Goal: Find specific page/section: Find specific page/section

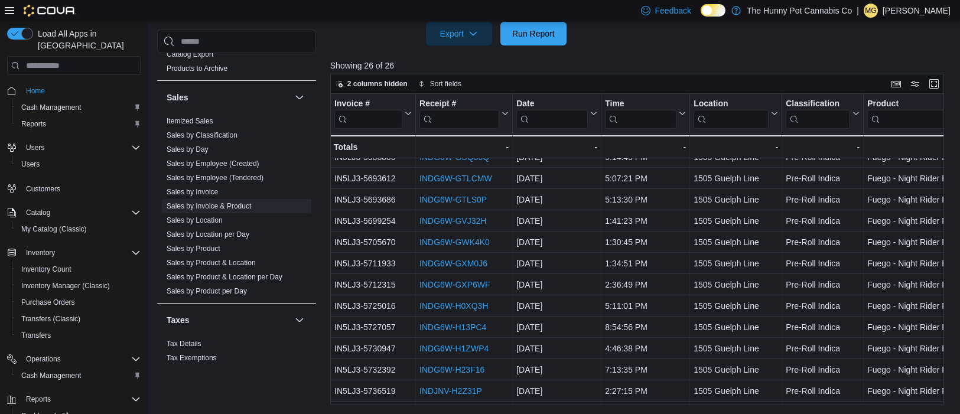
scroll to position [182, 0]
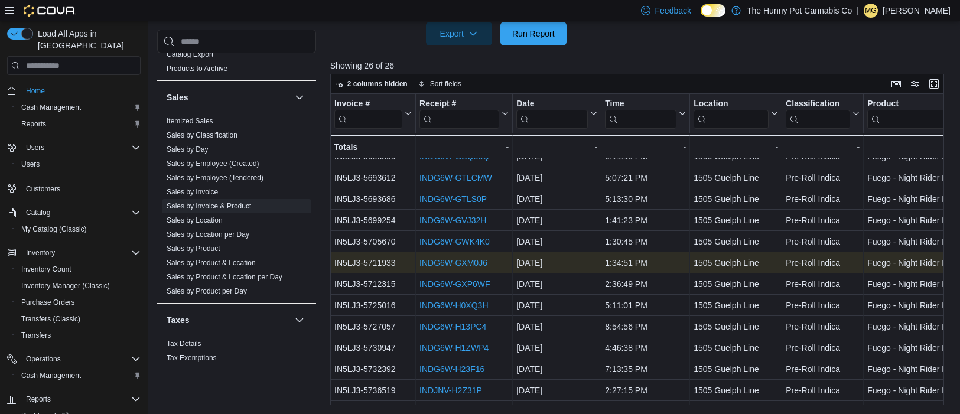
click at [477, 265] on link "INDG6W-GXM0J6" at bounding box center [453, 262] width 68 height 9
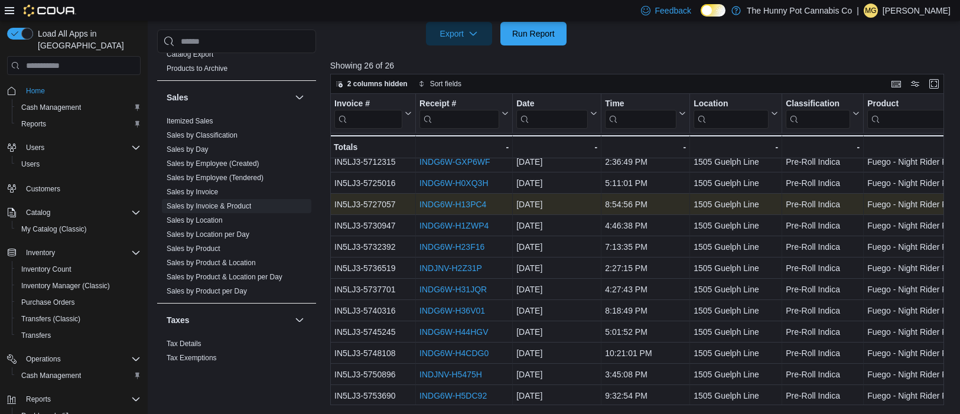
scroll to position [306, 0]
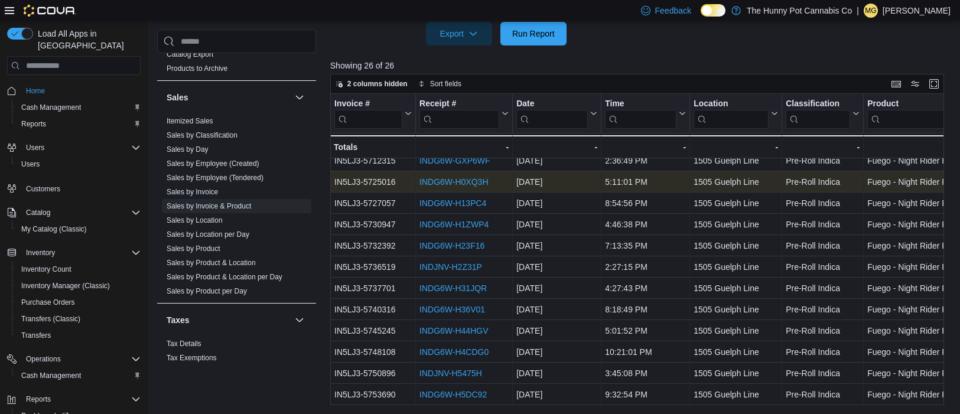
click at [467, 183] on link "INDG6W-H0XQ3H" at bounding box center [453, 181] width 68 height 9
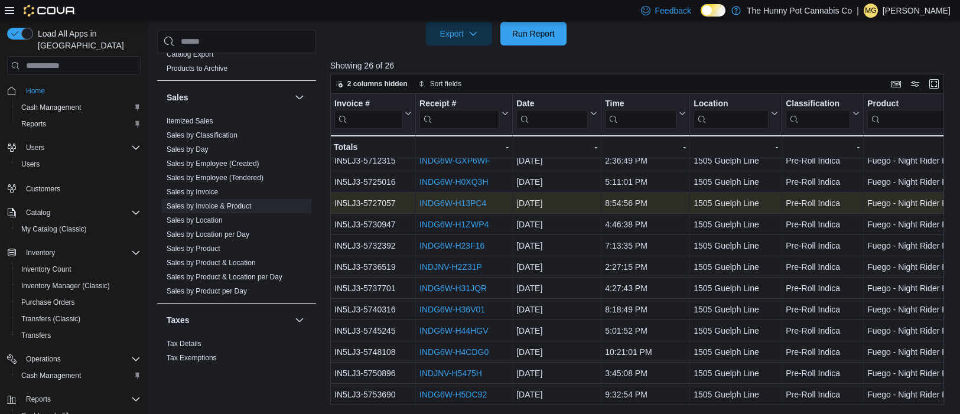
click at [461, 204] on link "INDG6W-H13PC4" at bounding box center [452, 202] width 67 height 9
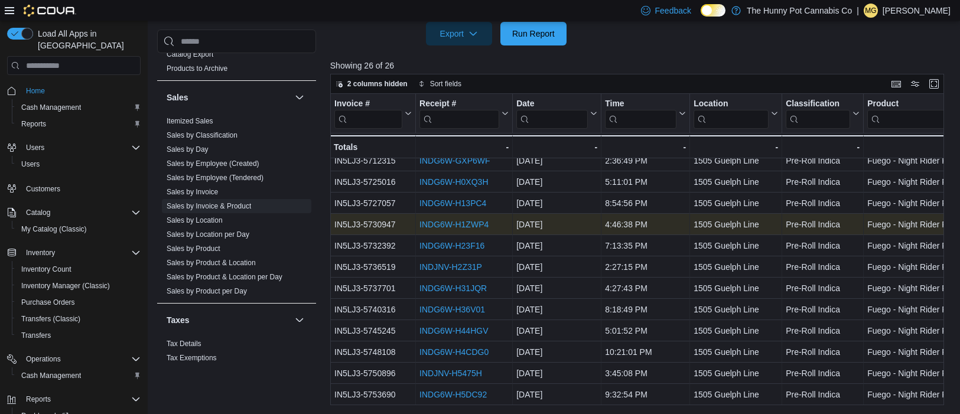
click at [458, 226] on link "INDG6W-H1ZWP4" at bounding box center [453, 224] width 69 height 9
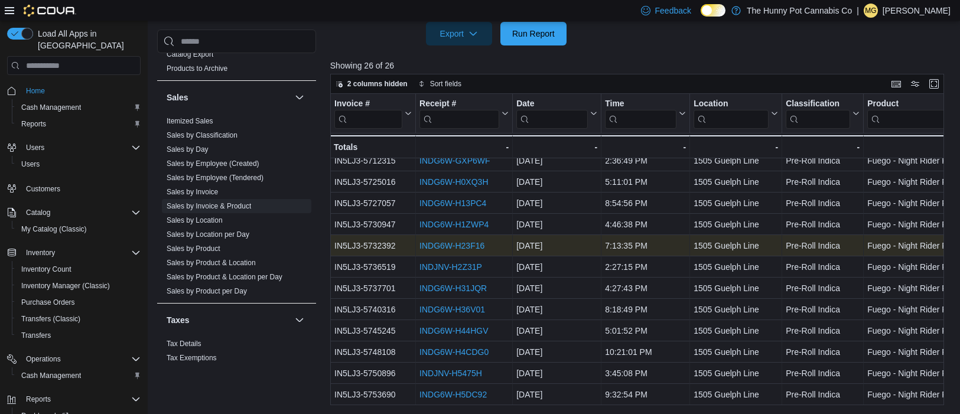
click at [464, 245] on link "INDG6W-H23F16" at bounding box center [451, 245] width 65 height 9
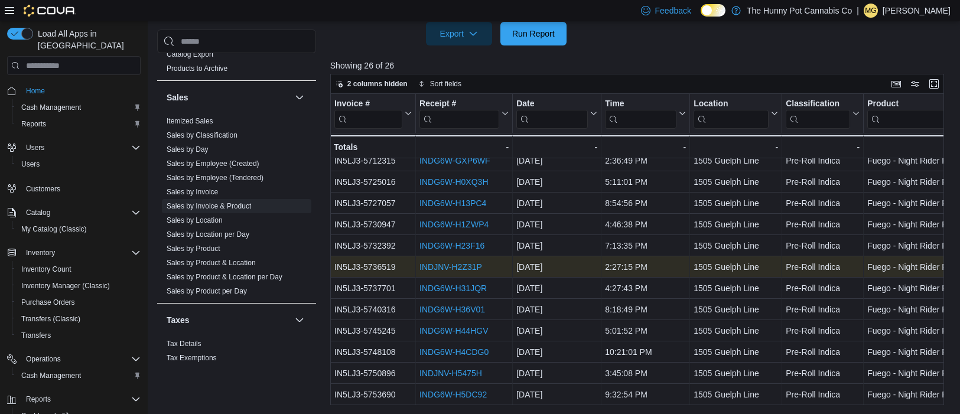
click at [443, 268] on link "INDJNV-H2Z31P" at bounding box center [450, 266] width 63 height 9
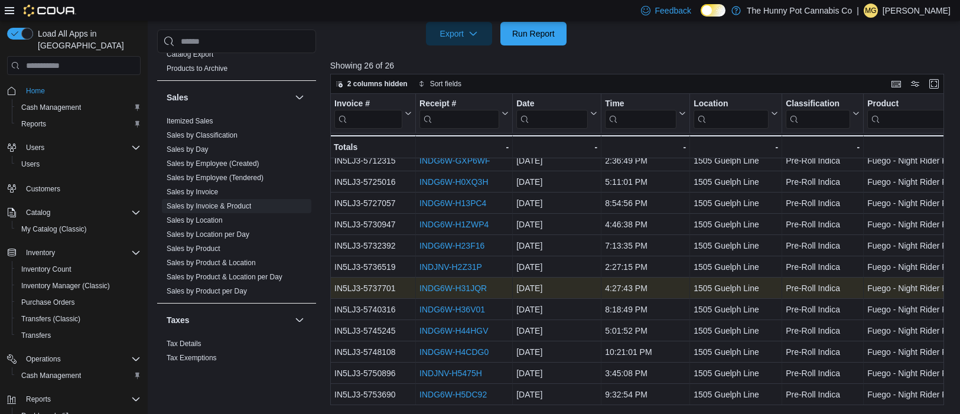
click at [456, 288] on link "INDG6W-H31JQR" at bounding box center [452, 287] width 67 height 9
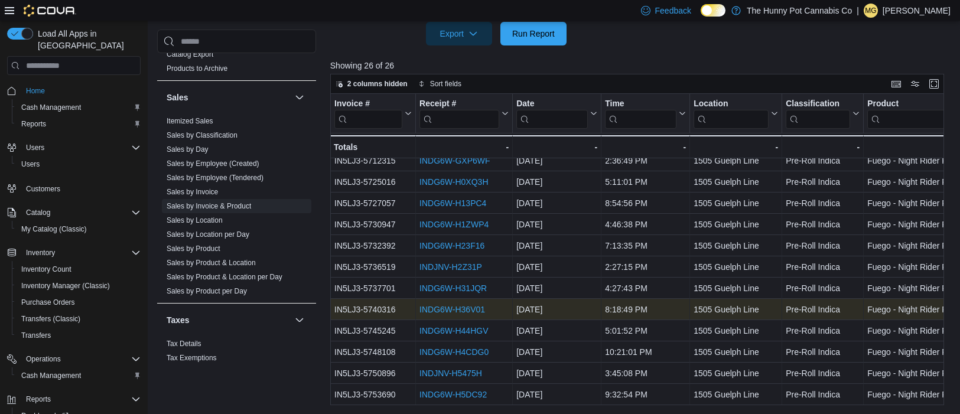
click at [443, 306] on link "INDG6W-H36V01" at bounding box center [452, 309] width 66 height 9
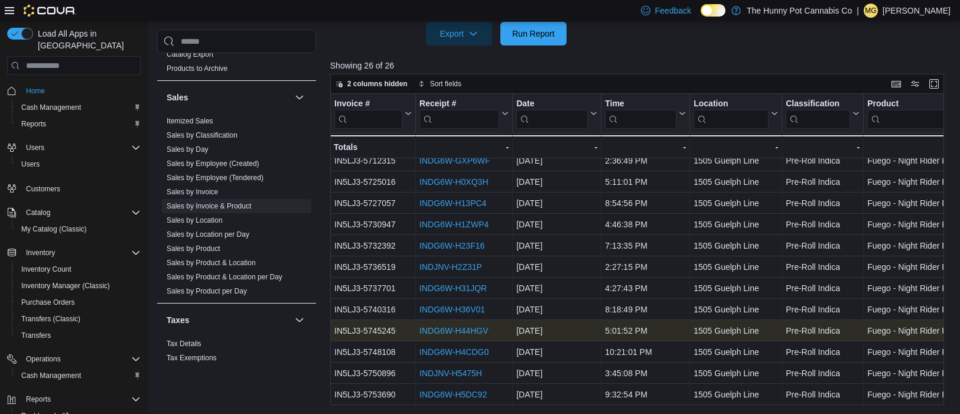
click at [474, 327] on link "INDG6W-H44HGV" at bounding box center [453, 330] width 68 height 9
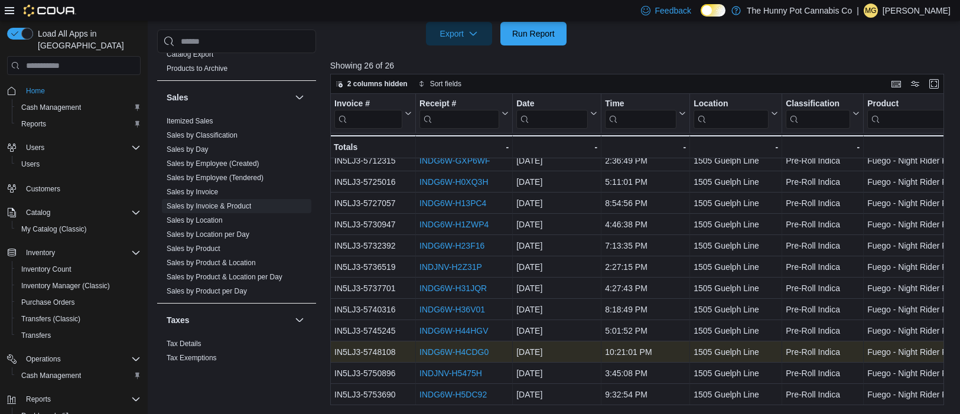
click at [479, 350] on link "INDG6W-H4CDG0" at bounding box center [453, 351] width 69 height 9
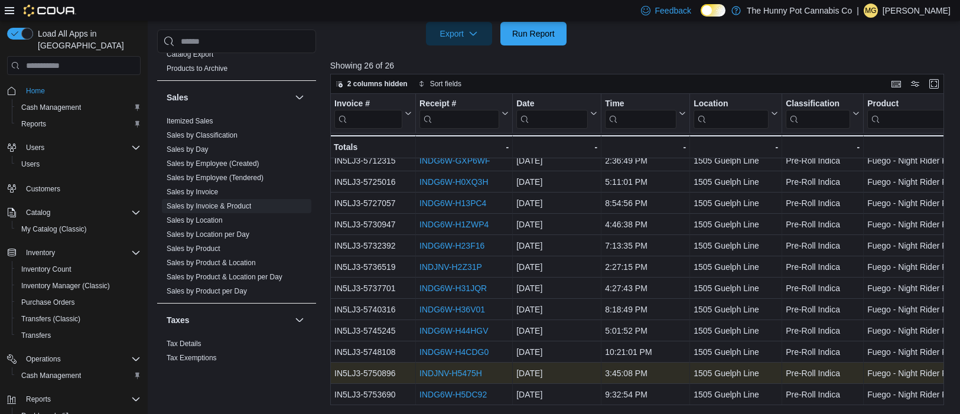
click at [469, 372] on link "INDJNV-H5475H" at bounding box center [450, 372] width 63 height 9
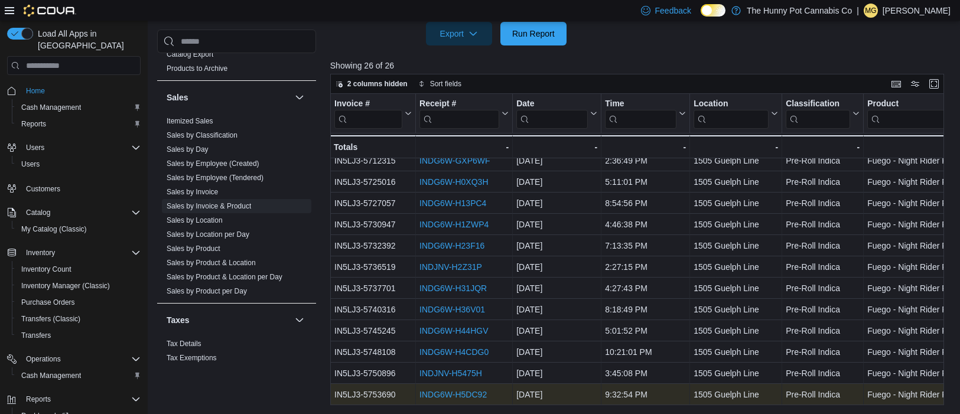
click at [452, 390] on link "INDG6W-H5DC92" at bounding box center [452, 394] width 67 height 9
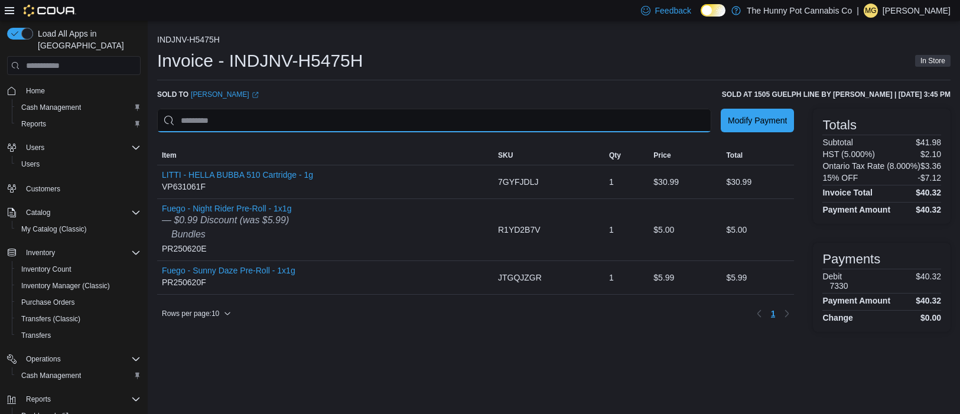
click at [448, 121] on input "This is a search bar. As you type, the results lower in the page will automatic…" at bounding box center [434, 121] width 554 height 24
click at [435, 80] on hr at bounding box center [553, 80] width 793 height 1
